Goal: Find specific page/section: Find specific page/section

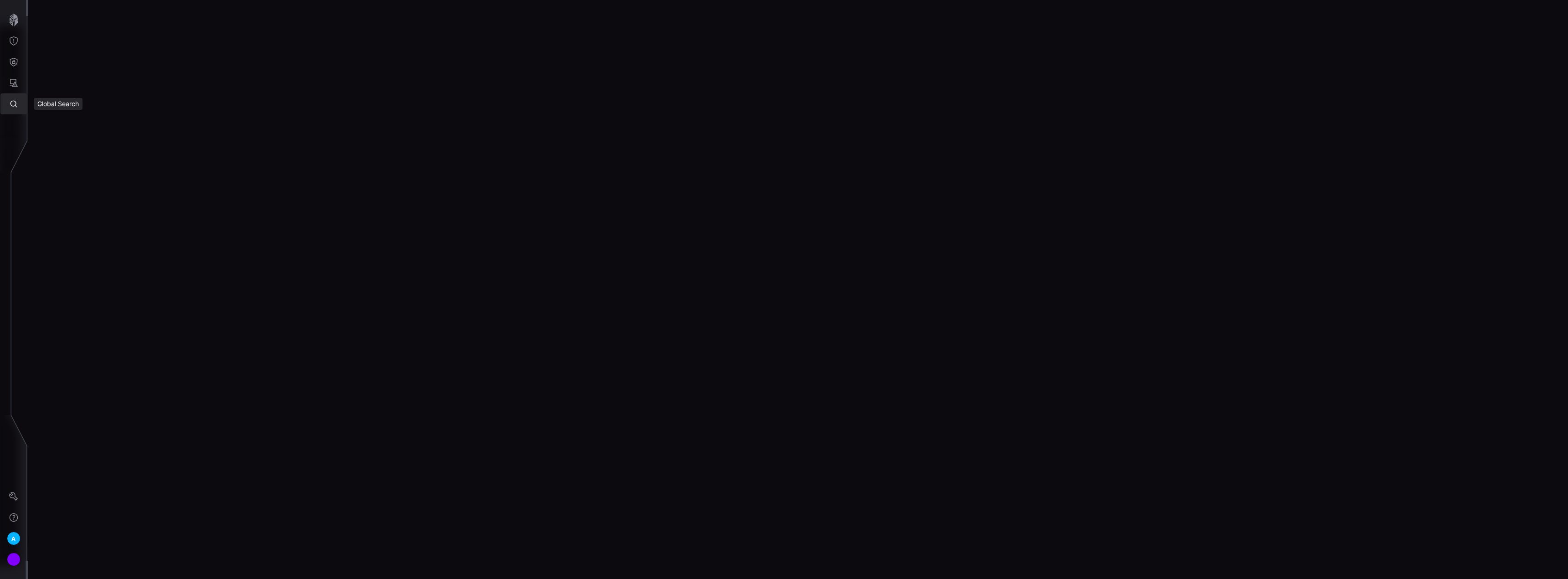
click at [12, 104] on icon "Global Search" at bounding box center [13, 103] width 9 height 9
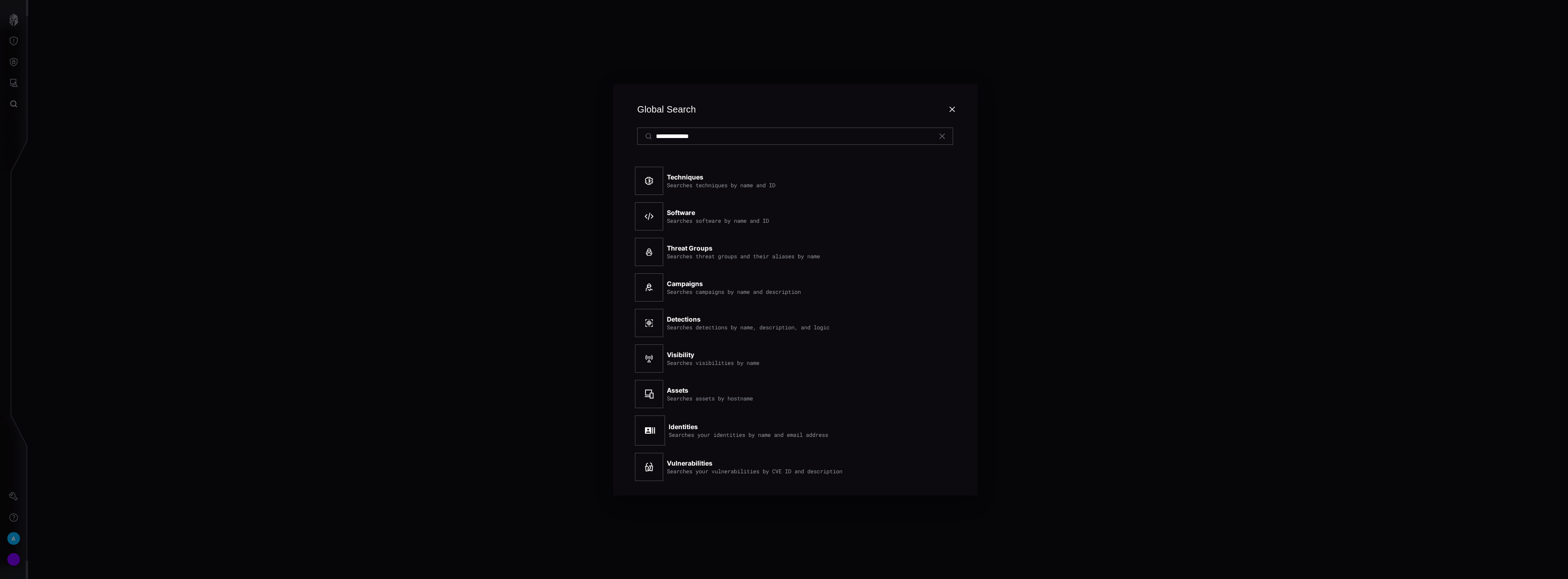
type input "**********"
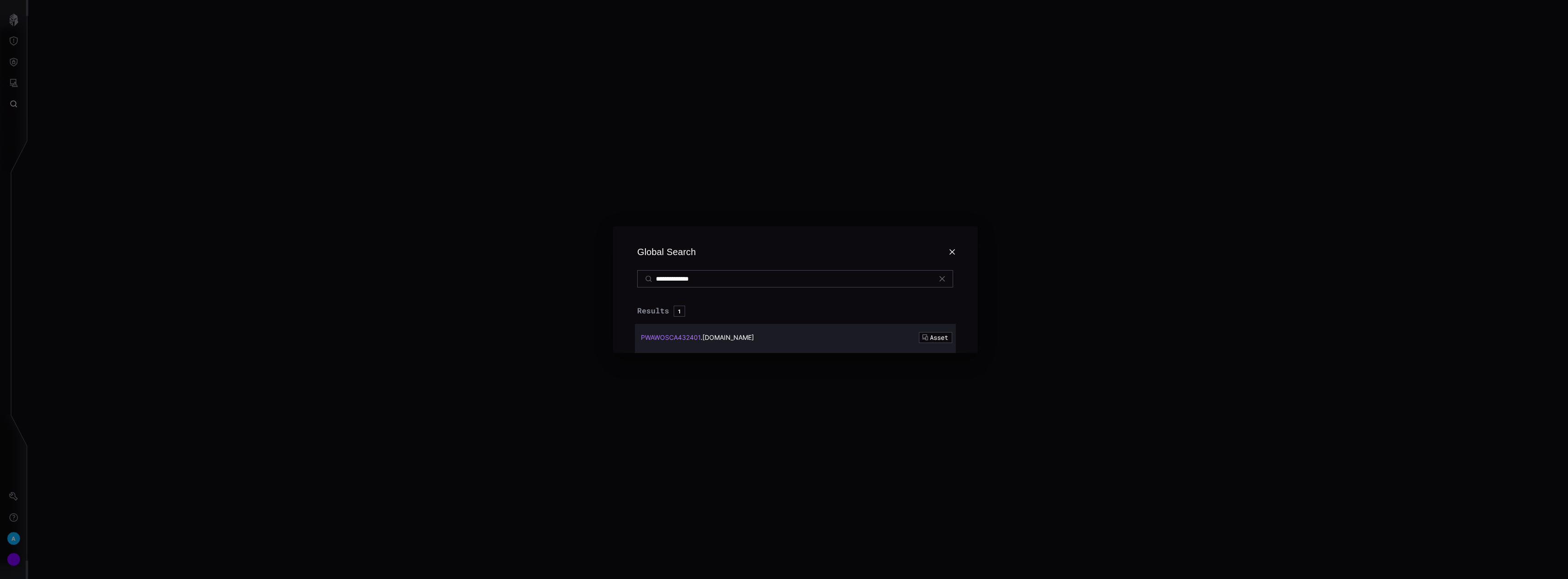
click at [687, 340] on span "PWAWOSCA432401" at bounding box center [671, 337] width 60 height 8
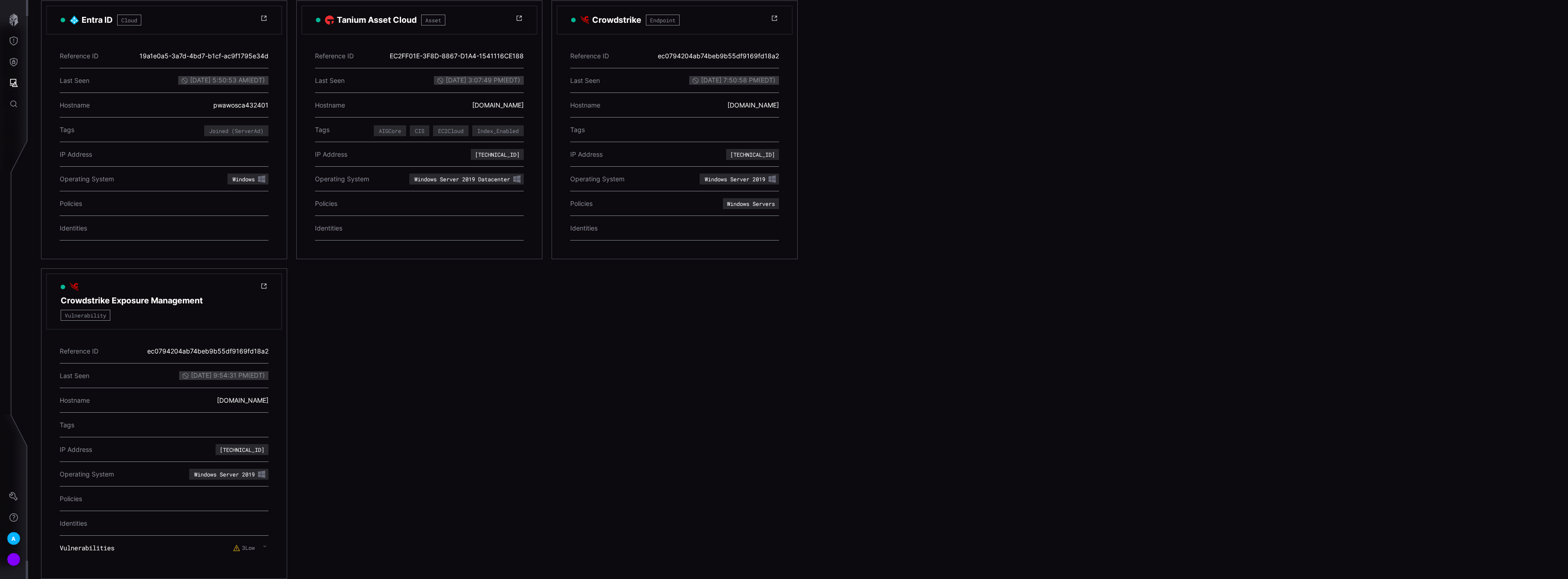
scroll to position [134, 0]
